Goal: Use online tool/utility: Utilize a website feature to perform a specific function

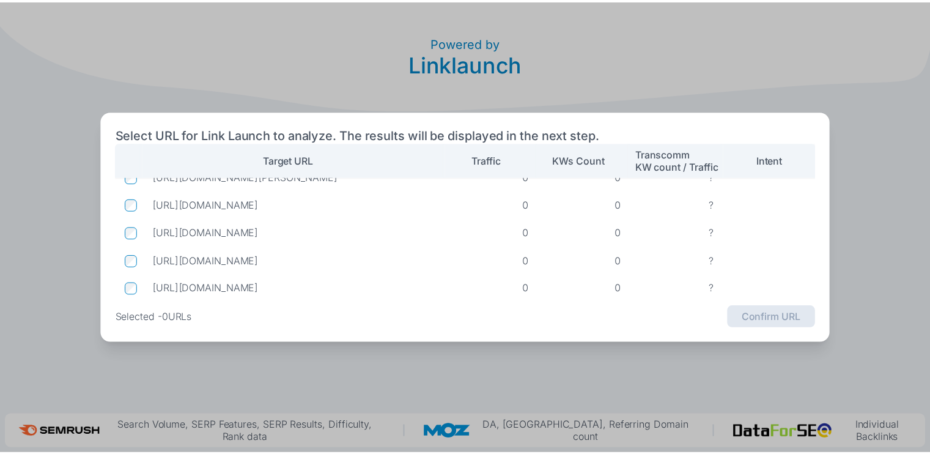
scroll to position [56, 0]
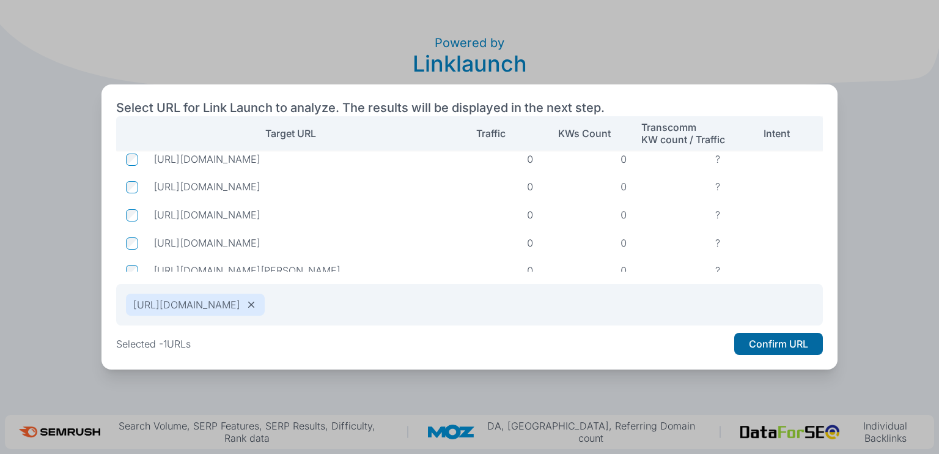
click at [784, 342] on button "Confirm URL" at bounding box center [779, 344] width 89 height 22
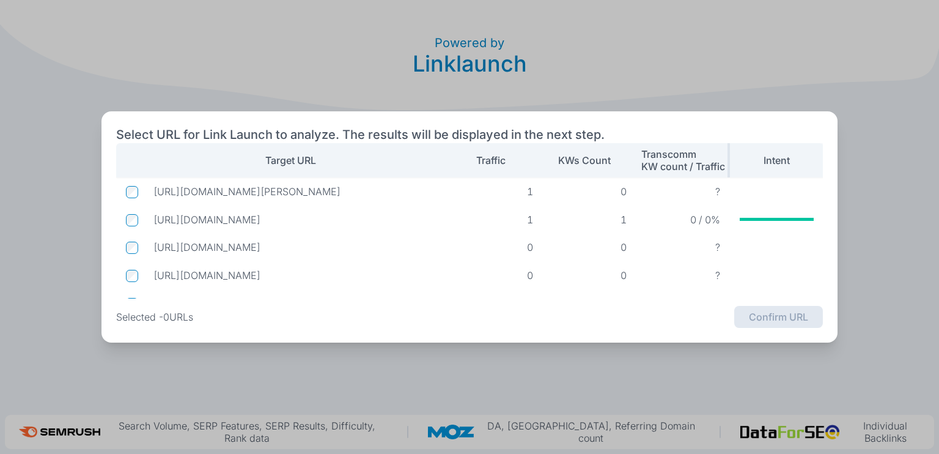
click at [672, 158] on p "Transcomm KW count / Traffic" at bounding box center [684, 160] width 84 height 24
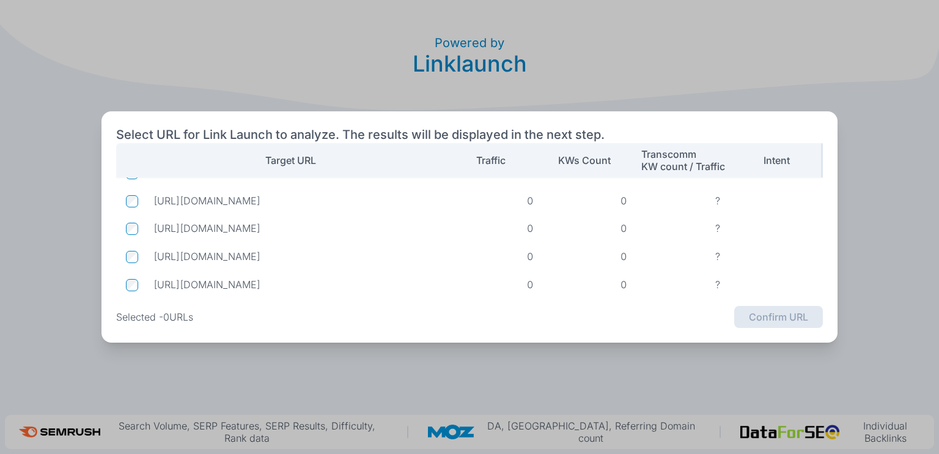
click at [773, 157] on p "Intent" at bounding box center [777, 160] width 26 height 12
click at [774, 157] on p "Intent" at bounding box center [777, 160] width 26 height 12
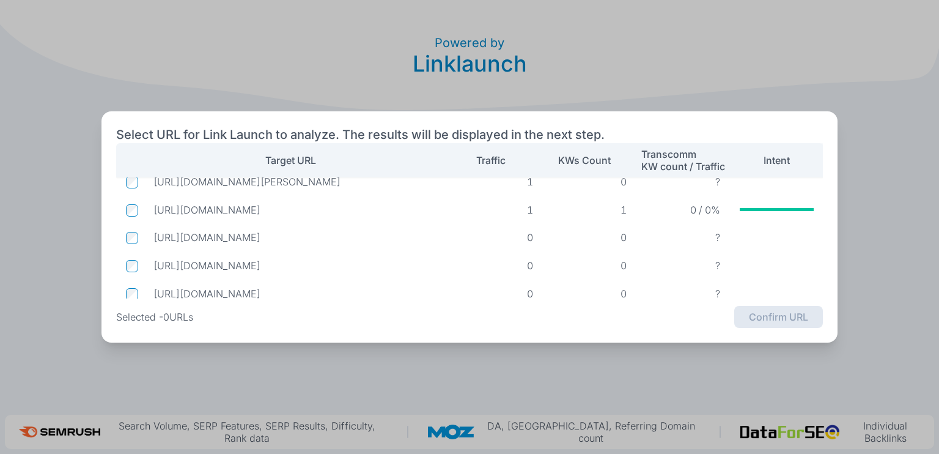
scroll to position [5, 0]
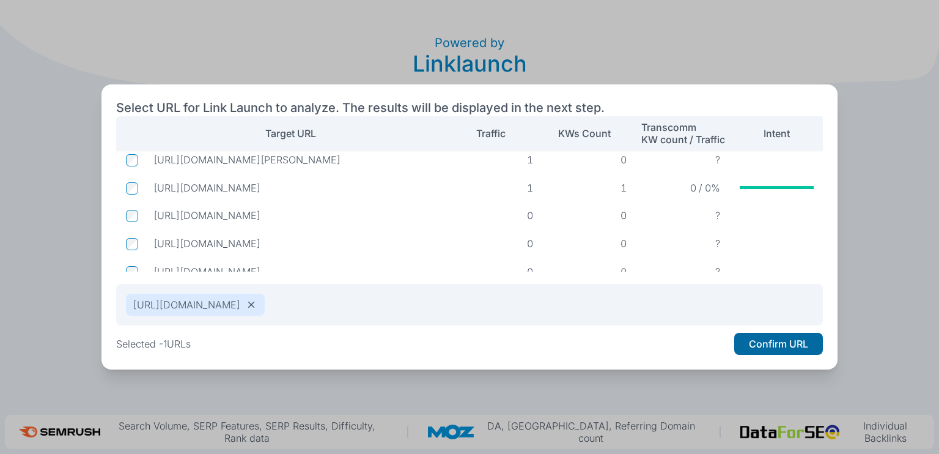
click at [774, 341] on button "Confirm URL" at bounding box center [779, 344] width 89 height 22
